Goal: Check status: Check status

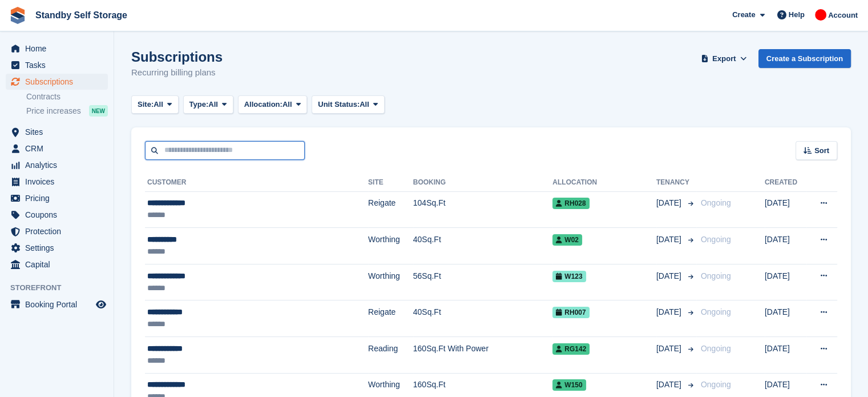
click at [217, 149] on input "text" at bounding box center [225, 150] width 160 height 19
type input "*******"
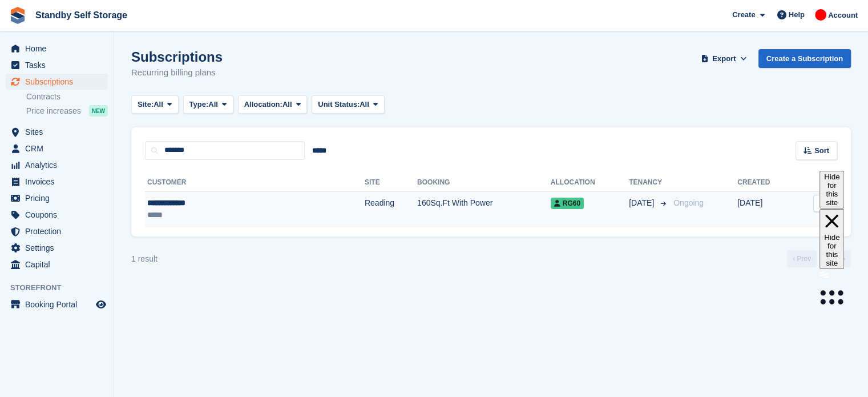
click at [365, 206] on td "Reading" at bounding box center [391, 209] width 53 height 36
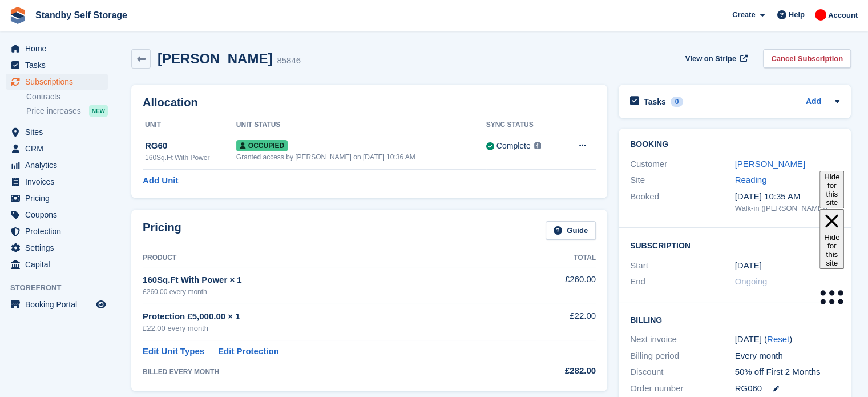
scroll to position [210, 0]
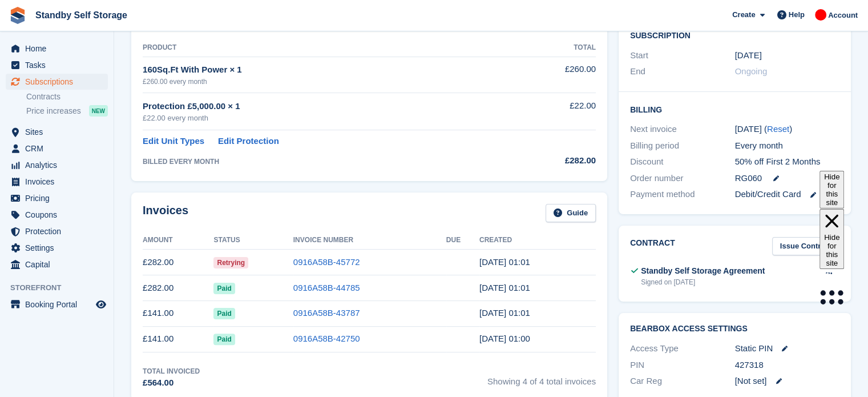
click at [327, 261] on link "0916A58B-45772" at bounding box center [326, 262] width 67 height 10
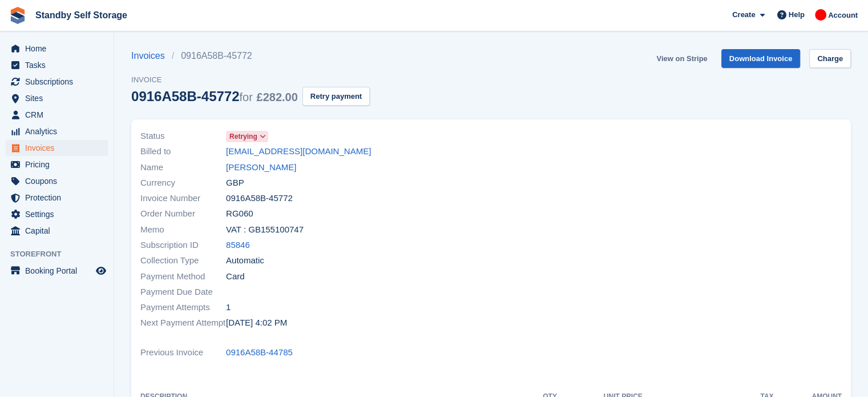
click at [703, 59] on link "View on Stripe" at bounding box center [682, 58] width 60 height 19
